Goal: Find specific page/section: Find specific page/section

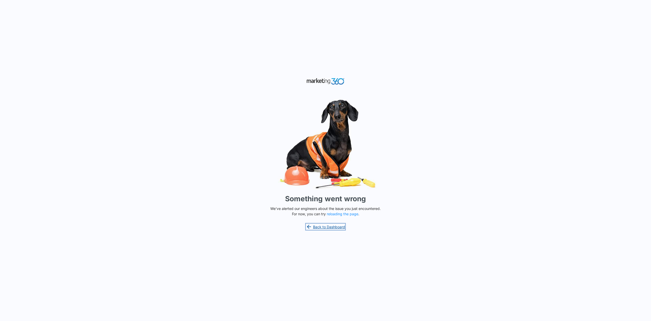
click at [328, 228] on link "Back to Dashboard" at bounding box center [325, 226] width 39 height 6
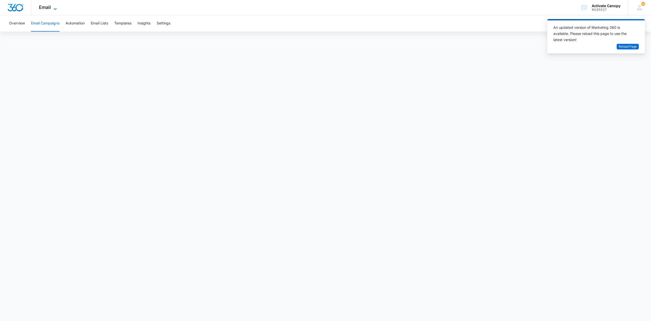
click at [46, 5] on span "Email" at bounding box center [45, 7] width 12 height 5
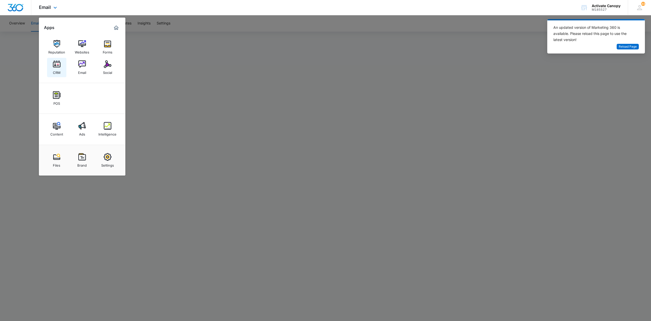
click at [56, 64] on img at bounding box center [57, 64] width 8 height 8
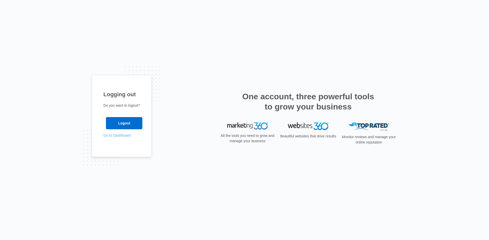
click at [116, 135] on link "Go to Dashboard" at bounding box center [116, 136] width 27 height 4
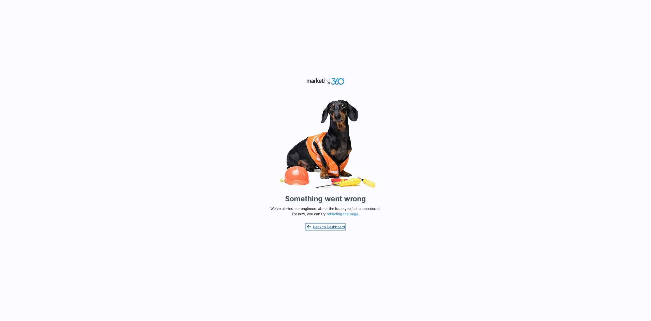
click at [330, 227] on link "Back to Dashboard" at bounding box center [325, 226] width 39 height 6
click at [185, 158] on div "Something went wrong We've alerted our engineers about the issue you just encou…" at bounding box center [325, 160] width 651 height 321
